Goal: Information Seeking & Learning: Understand process/instructions

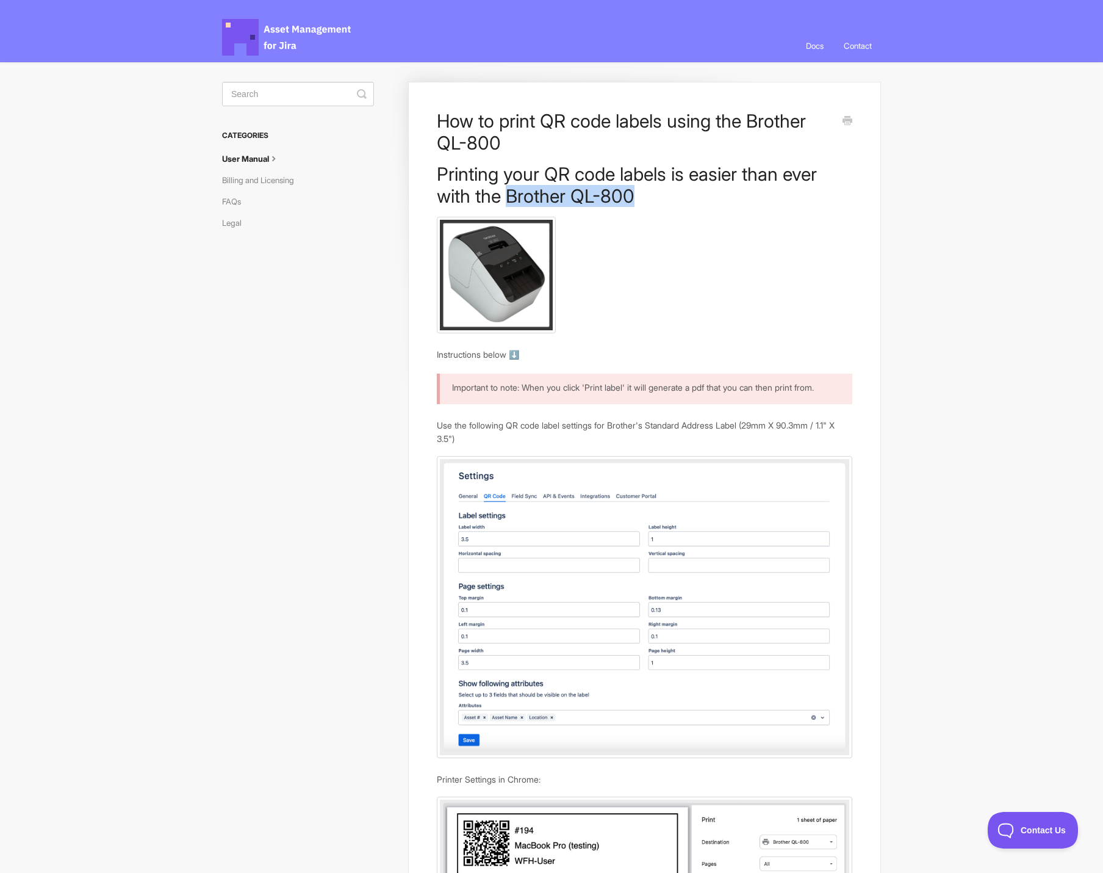
drag, startPoint x: 593, startPoint y: 201, endPoint x: 469, endPoint y: 203, distance: 124.5
click at [469, 203] on h1 "Printing your QR code labels is easier than ever with the Brother QL-800" at bounding box center [645, 185] width 416 height 44
copy h1 "Brother QL-800"
click at [643, 225] on p at bounding box center [645, 275] width 416 height 117
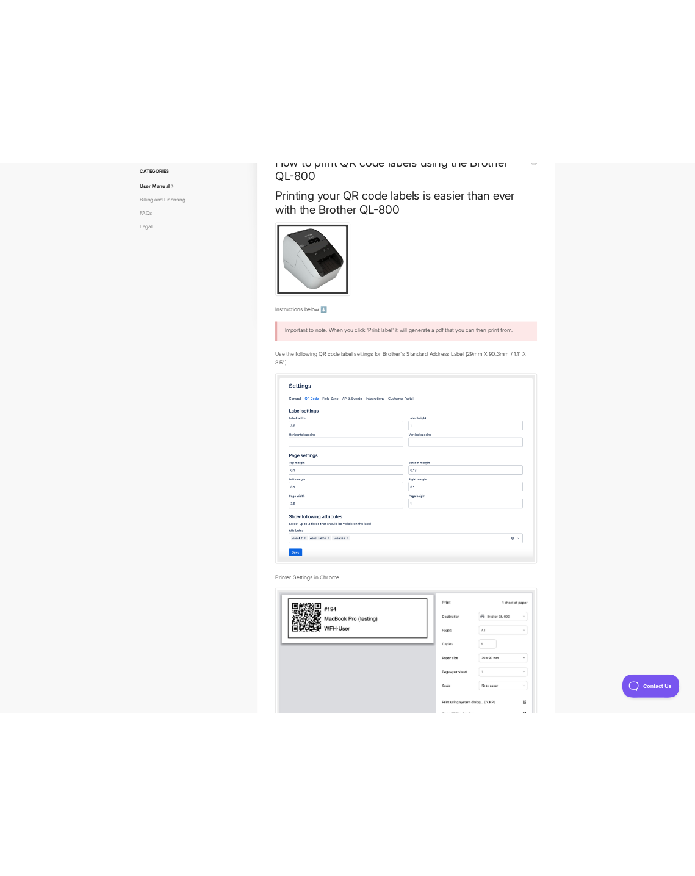
scroll to position [183, 0]
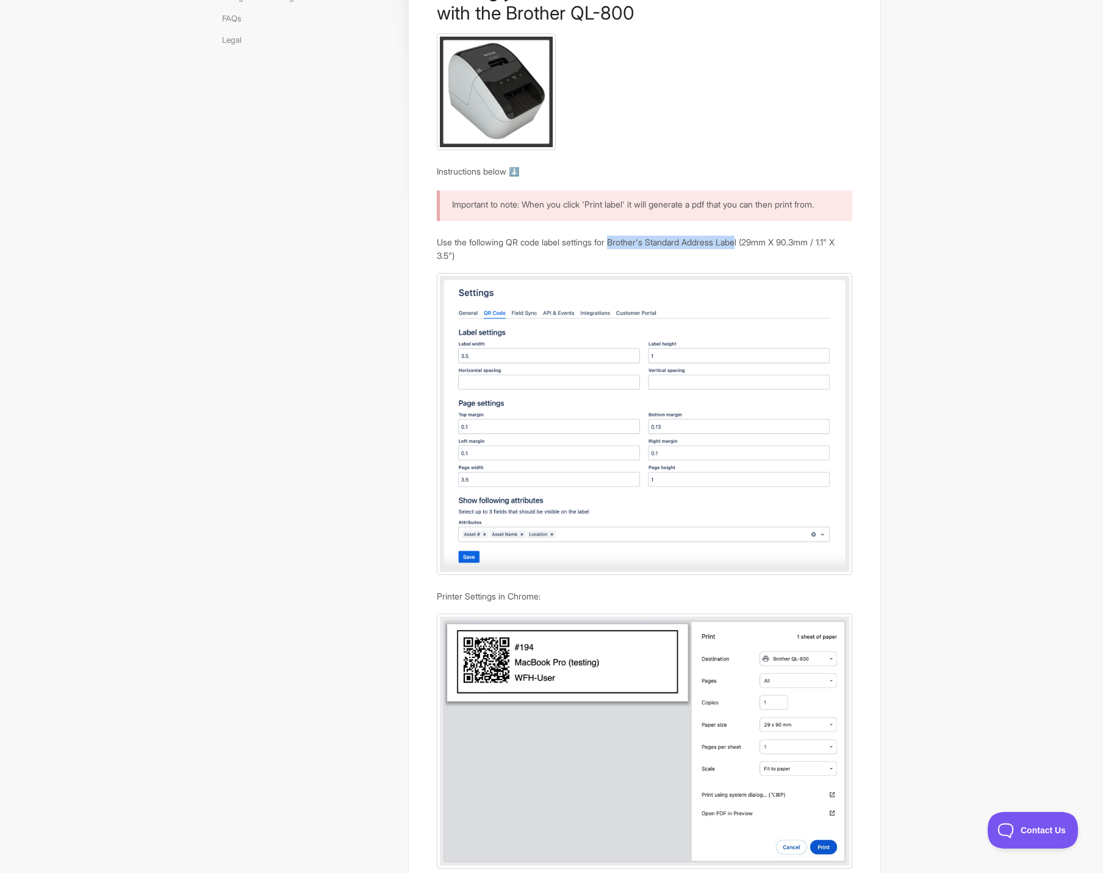
drag, startPoint x: 616, startPoint y: 254, endPoint x: 749, endPoint y: 248, distance: 133.1
click at [749, 248] on p "Use the following QR code label settings for Brother's Standard Address Label (…" at bounding box center [645, 249] width 416 height 26
click at [751, 262] on p "Use the following QR code label settings for Brother's Standard Address Label (…" at bounding box center [645, 249] width 416 height 26
drag, startPoint x: 752, startPoint y: 255, endPoint x: 617, endPoint y: 256, distance: 134.2
click at [617, 256] on p "Use the following QR code label settings for Brother's Standard Address Label (…" at bounding box center [645, 249] width 416 height 26
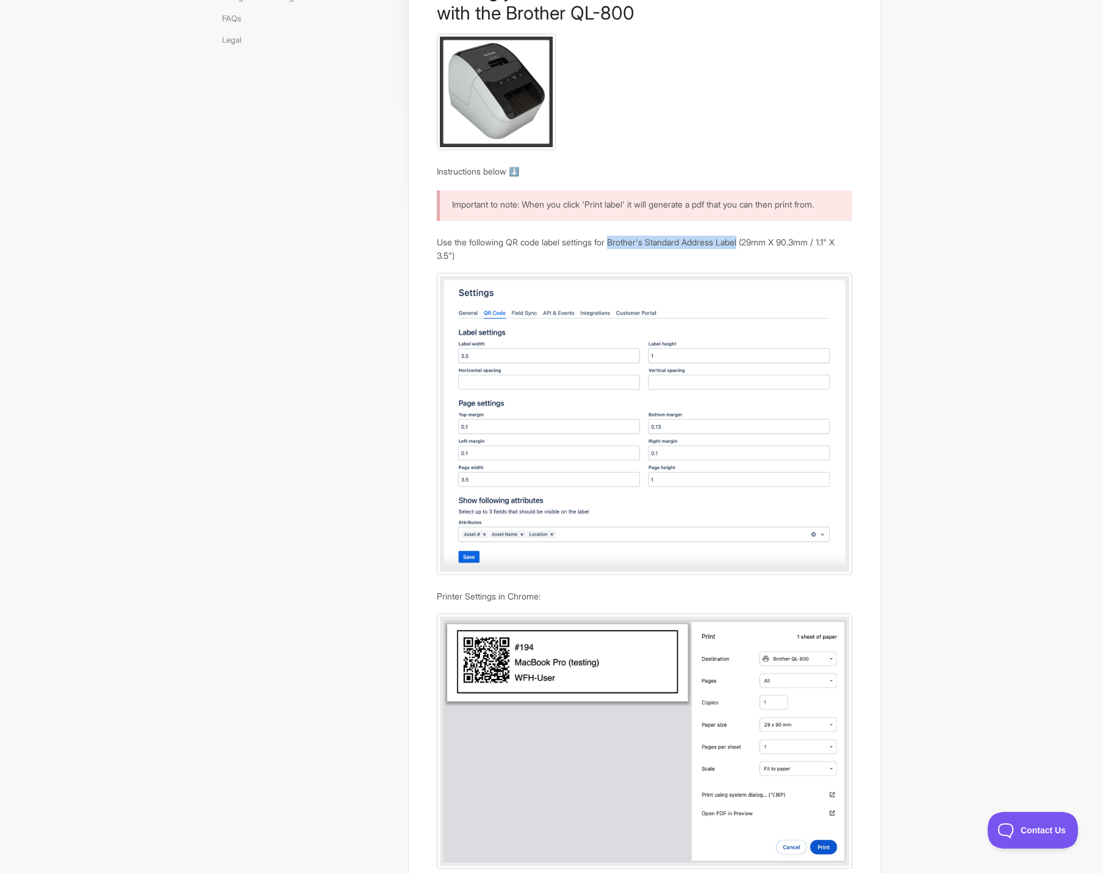
copy p "Brother's Standard Address Label"
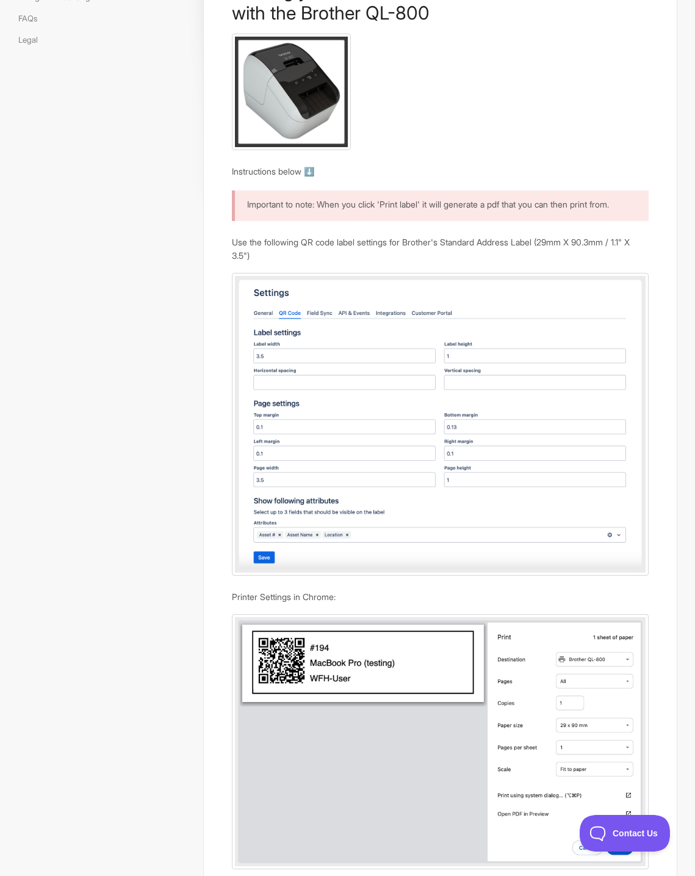
click at [90, 284] on div "How to print QR code labels using the Brother QL-800 Printing your QR code labe…" at bounding box center [347, 520] width 659 height 1282
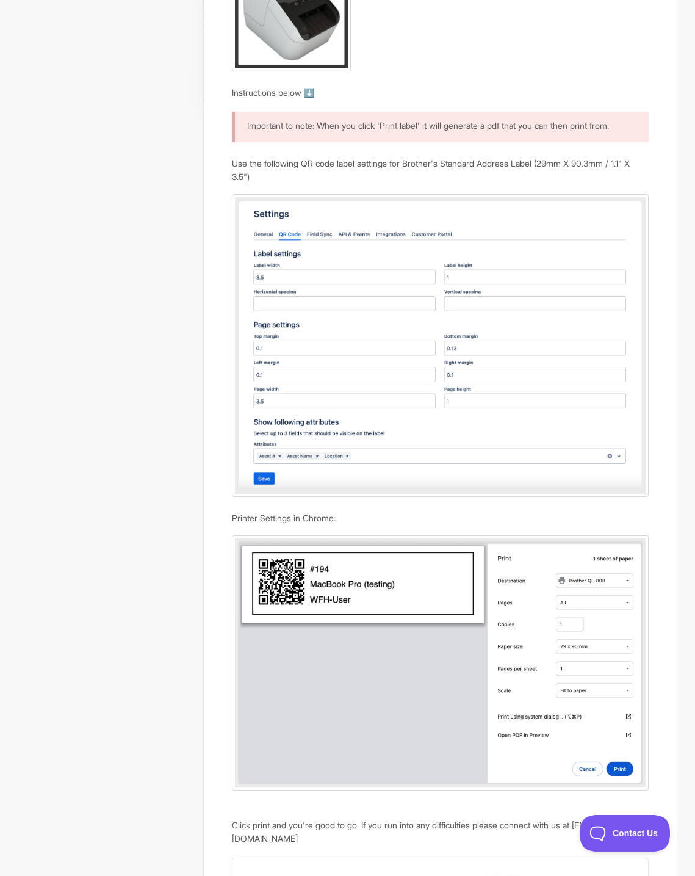
scroll to position [0, 0]
